Goal: Navigation & Orientation: Find specific page/section

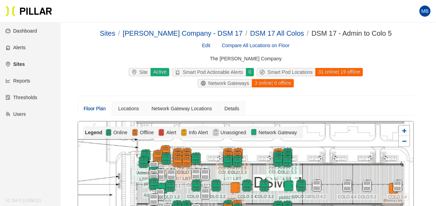
scroll to position [23, 0]
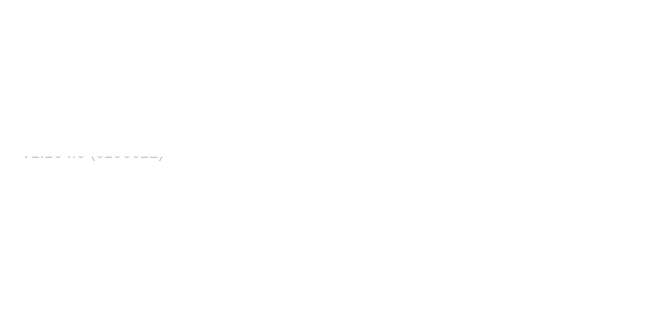
scroll to position [34, 0]
